Goal: Find specific fact: Find contact information

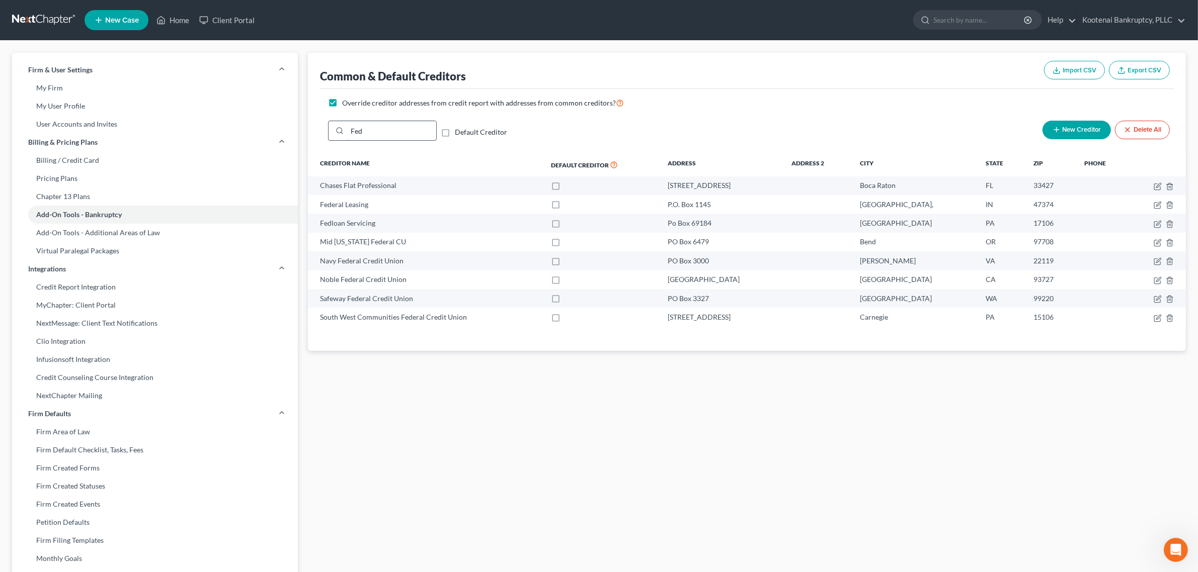
scroll to position [51, 0]
type input "F"
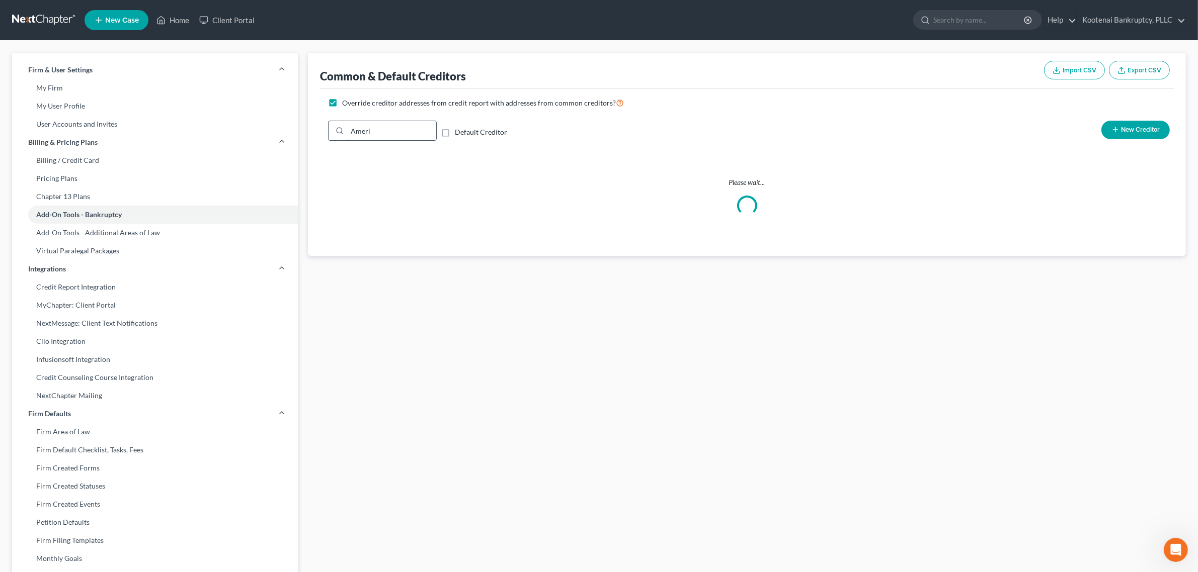
type input "Amerit"
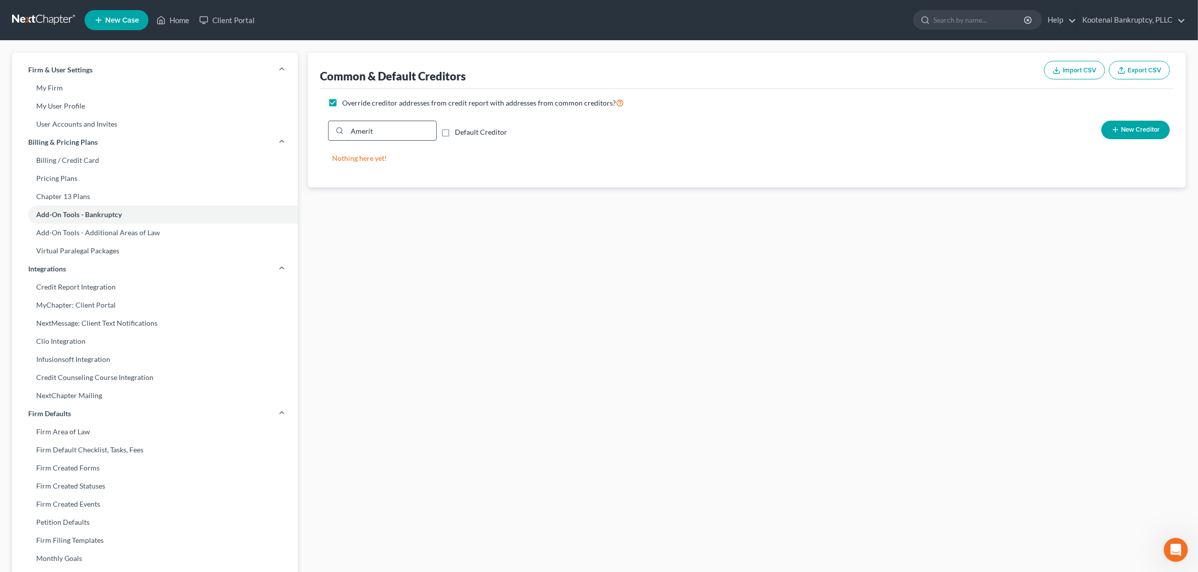
drag, startPoint x: 386, startPoint y: 131, endPoint x: 348, endPoint y: 139, distance: 39.2
click at [348, 139] on input "Amerit" at bounding box center [391, 130] width 89 height 19
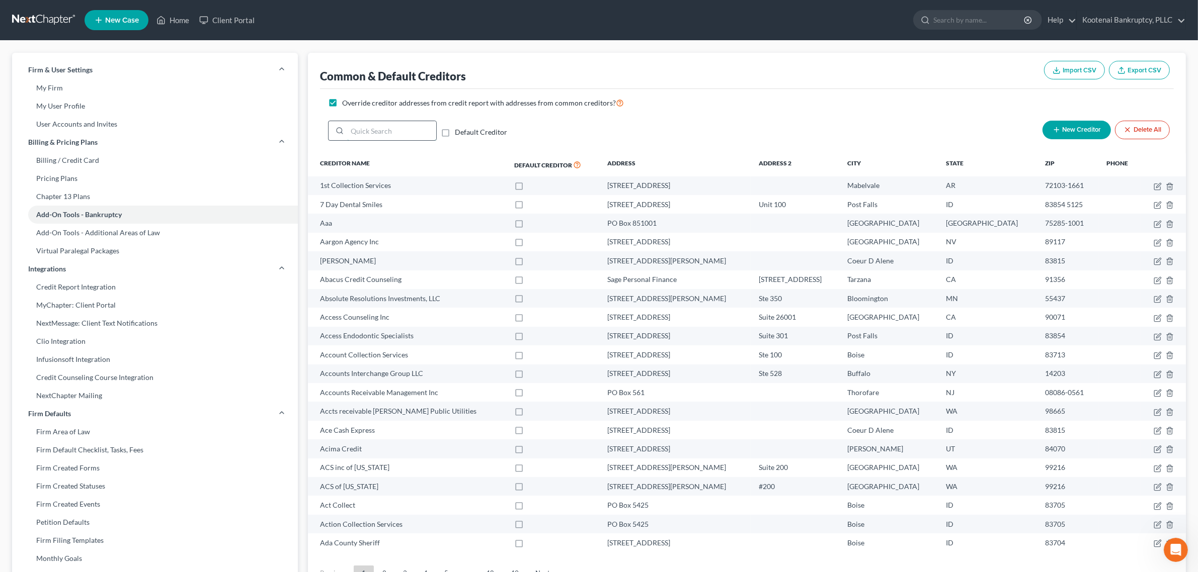
click at [375, 138] on input "search" at bounding box center [391, 130] width 89 height 19
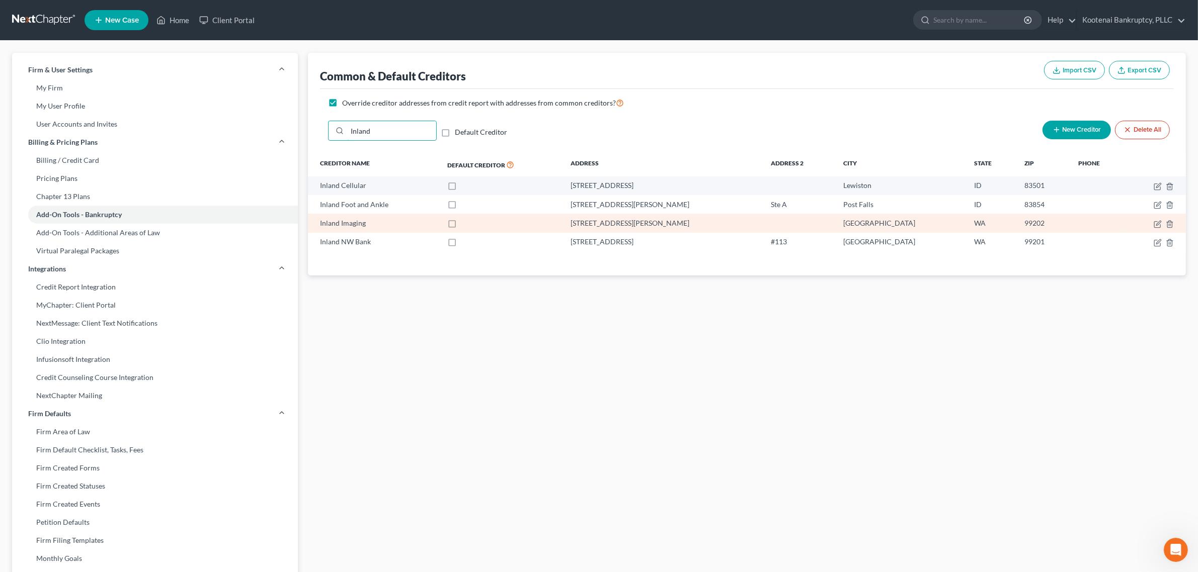
type input "Inland"
click at [359, 222] on div "Inland Imaging" at bounding box center [375, 223] width 111 height 10
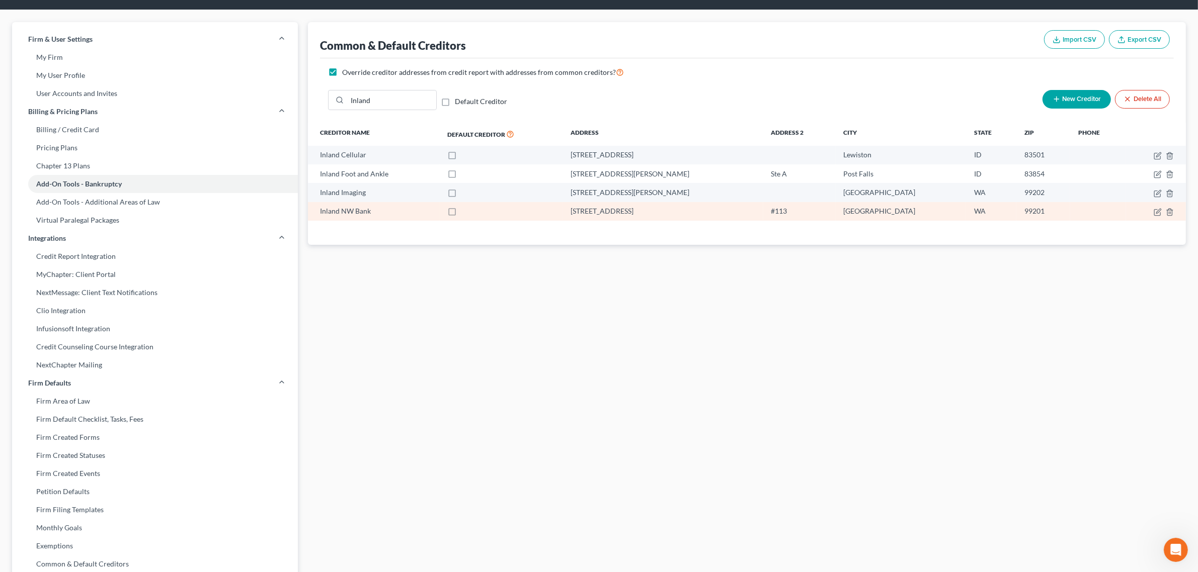
scroll to position [0, 0]
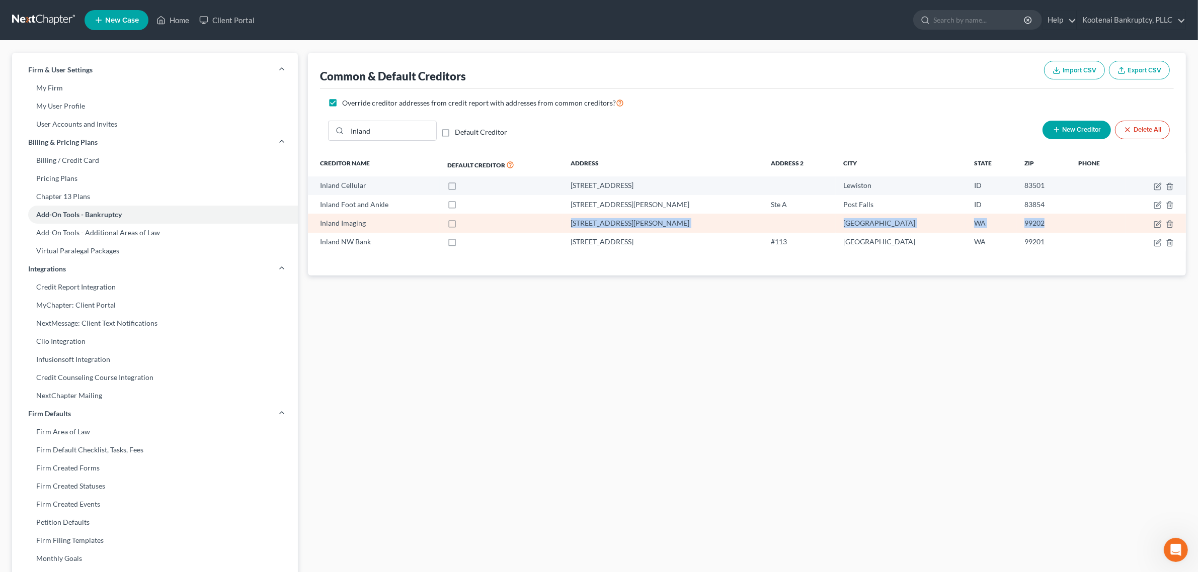
drag, startPoint x: 620, startPoint y: 224, endPoint x: 1019, endPoint y: 227, distance: 398.9
click at [1019, 227] on tr "Inland Imaging [STREET_ADDRESS][PERSON_NAME]" at bounding box center [747, 223] width 878 height 19
copy tr "[STREET_ADDRESS][PERSON_NAME]"
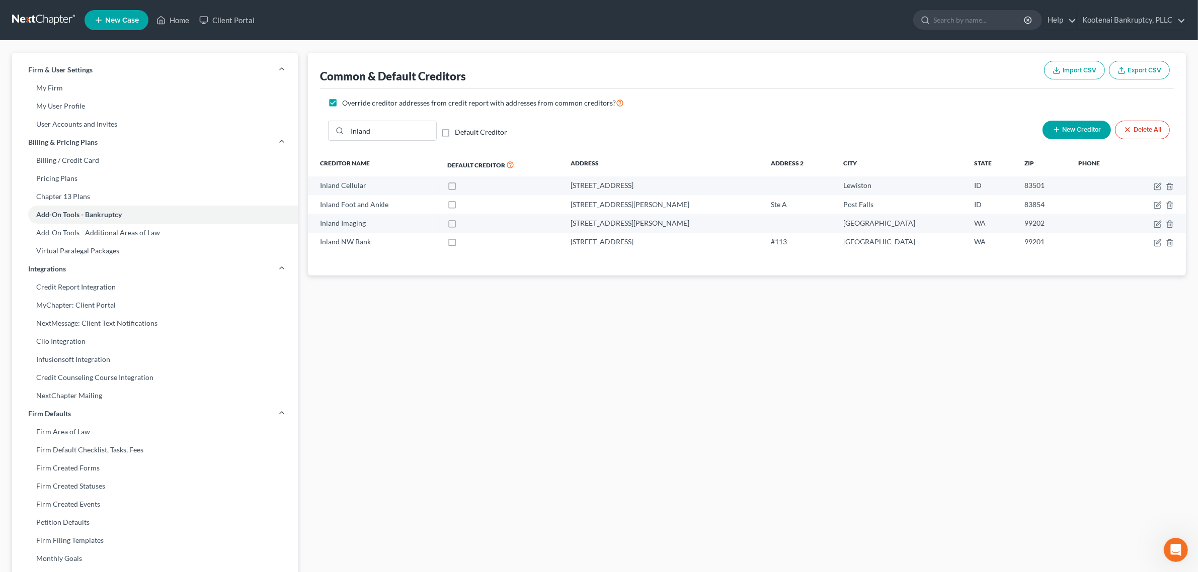
click at [785, 336] on div "Common & Default Creditors Import CSV Export CSV Override creditor addresses fr…" at bounding box center [747, 393] width 888 height 680
